Goal: Transaction & Acquisition: Purchase product/service

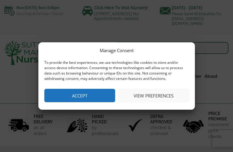
click at [85, 91] on button "Accept" at bounding box center [79, 95] width 71 height 13
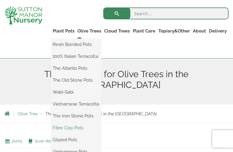
scroll to position [88, 0]
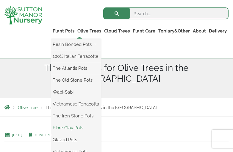
click at [72, 126] on link "Fibre Clay Pots" at bounding box center [76, 127] width 50 height 9
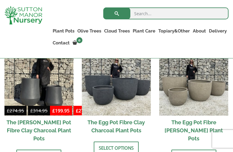
scroll to position [215, 0]
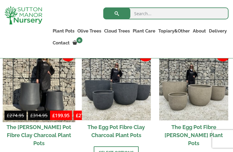
click at [52, 95] on img at bounding box center [39, 85] width 72 height 72
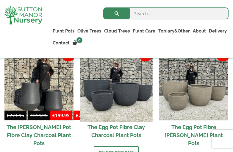
click at [104, 110] on img at bounding box center [116, 85] width 72 height 72
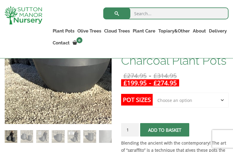
scroll to position [149, 0]
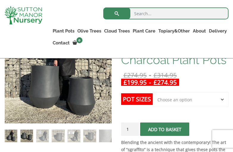
click at [28, 133] on img at bounding box center [27, 135] width 13 height 13
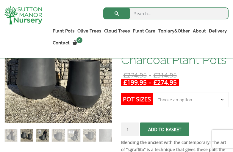
click at [41, 131] on img at bounding box center [42, 135] width 13 height 13
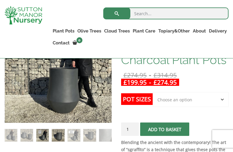
click at [57, 132] on img at bounding box center [58, 135] width 13 height 13
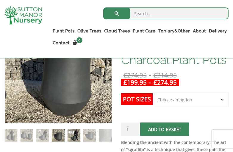
click at [75, 131] on img at bounding box center [74, 135] width 13 height 13
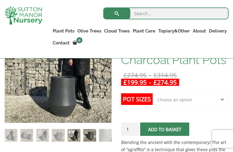
click at [87, 132] on img at bounding box center [89, 135] width 13 height 13
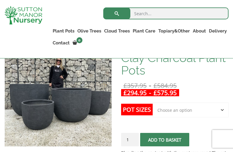
scroll to position [119, 0]
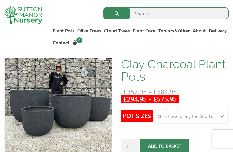
select select "Click here to buy the 2nd To Largest Pot In The Picture"
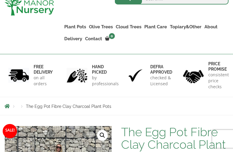
scroll to position [29, 0]
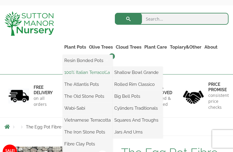
click at [85, 68] on link "100% Italian Terracotta" at bounding box center [88, 72] width 50 height 9
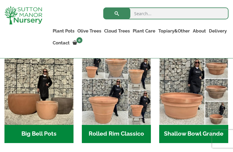
scroll to position [210, 0]
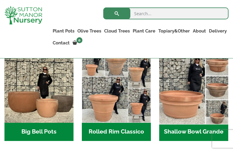
click at [192, 99] on img "Visit product category Shallow Bowl Grande" at bounding box center [194, 88] width 72 height 72
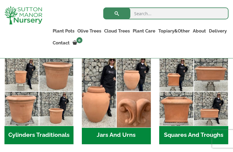
scroll to position [306, 0]
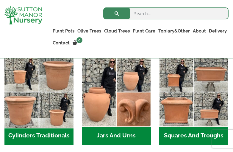
click at [57, 71] on img "Visit product category Cylinders Traditionals" at bounding box center [39, 92] width 72 height 72
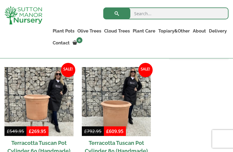
scroll to position [285, 0]
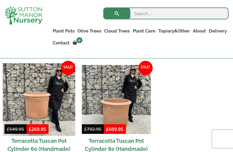
click at [14, 98] on img at bounding box center [39, 99] width 72 height 72
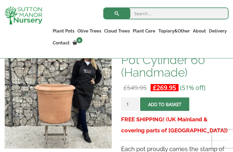
scroll to position [122, 0]
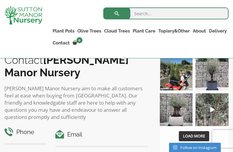
scroll to position [422, 0]
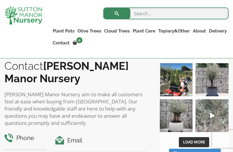
click at [212, 113] on icon "Play" at bounding box center [212, 115] width 5 height 5
